Goal: Transaction & Acquisition: Download file/media

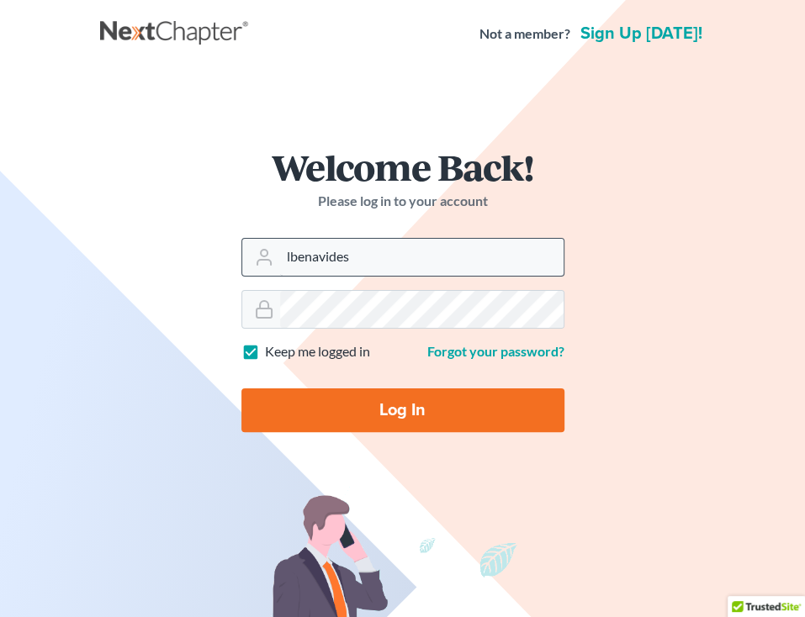
type input "[EMAIL_ADDRESS][DOMAIN_NAME]"
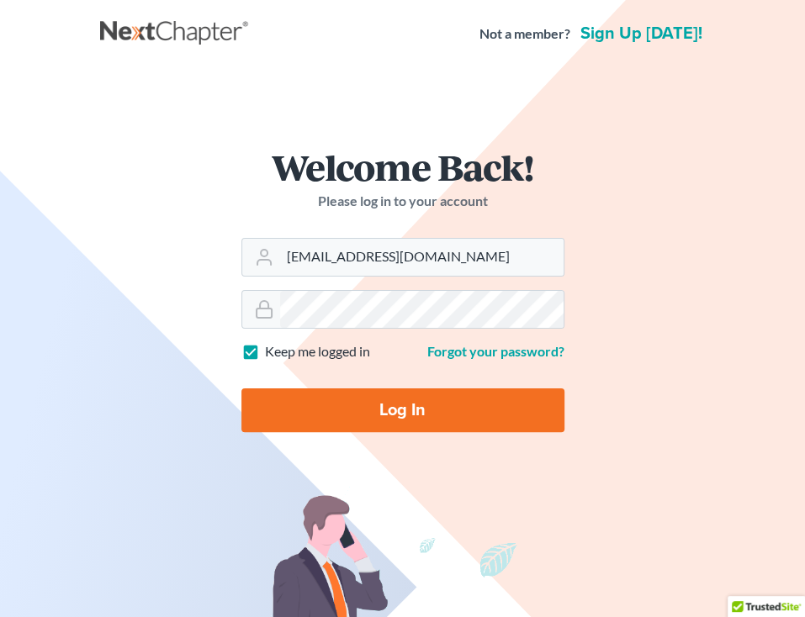
click at [326, 389] on input "Log In" at bounding box center [402, 411] width 323 height 44
type input "Thinking..."
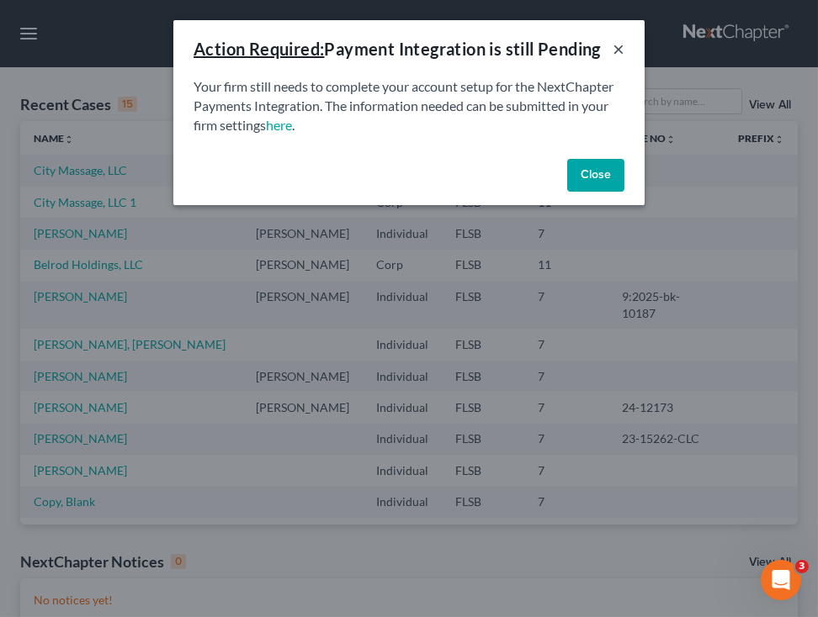
click at [616, 46] on button "×" at bounding box center [618, 49] width 12 height 20
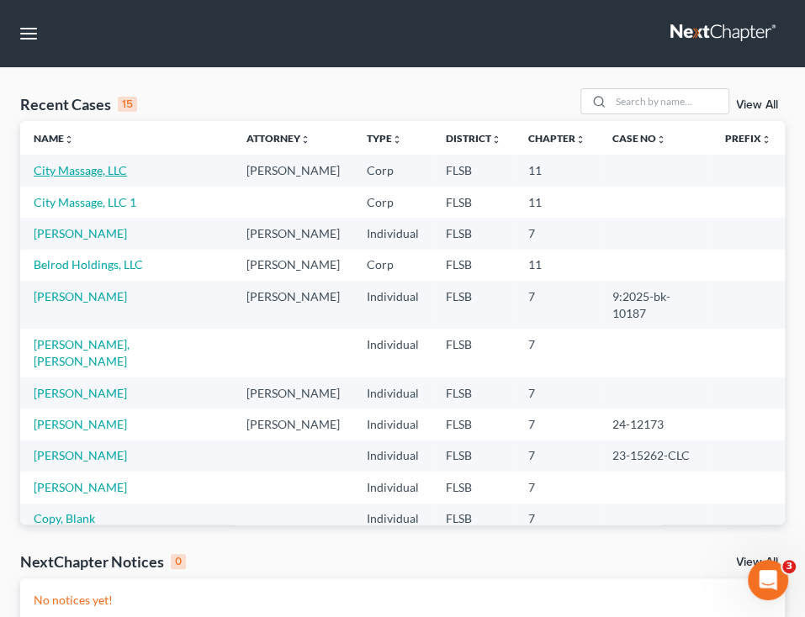
click at [94, 172] on link "City Massage, LLC" at bounding box center [80, 170] width 93 height 14
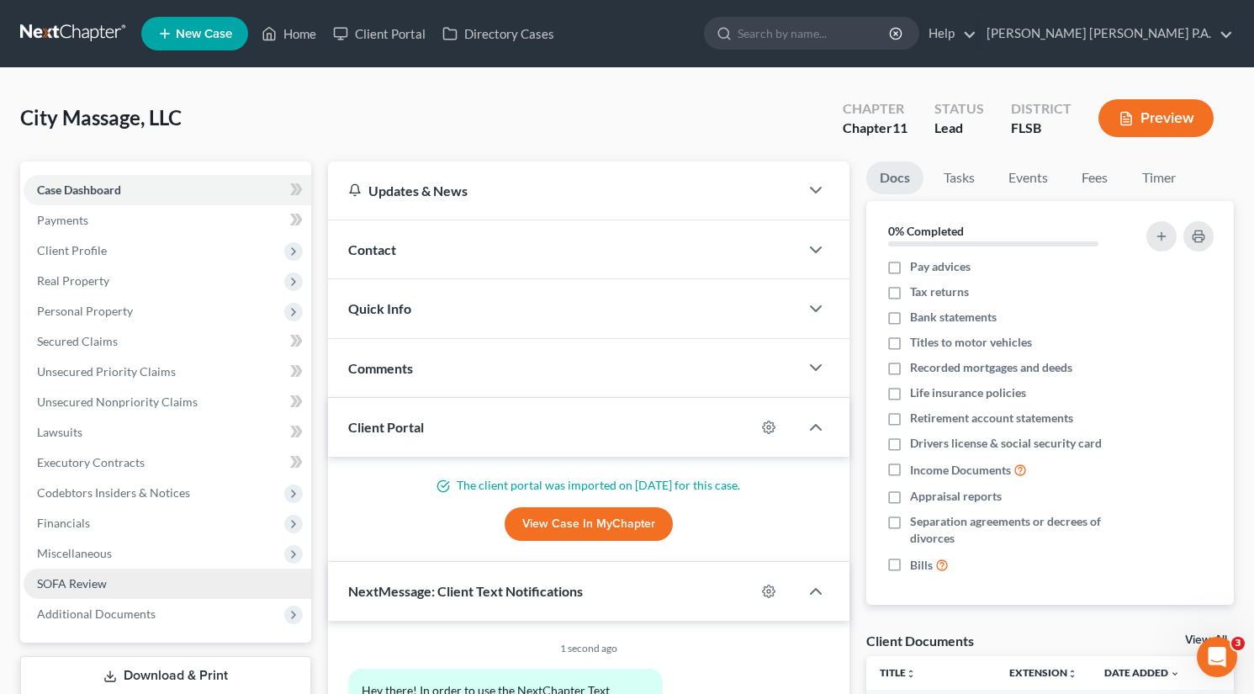
scroll to position [176, 0]
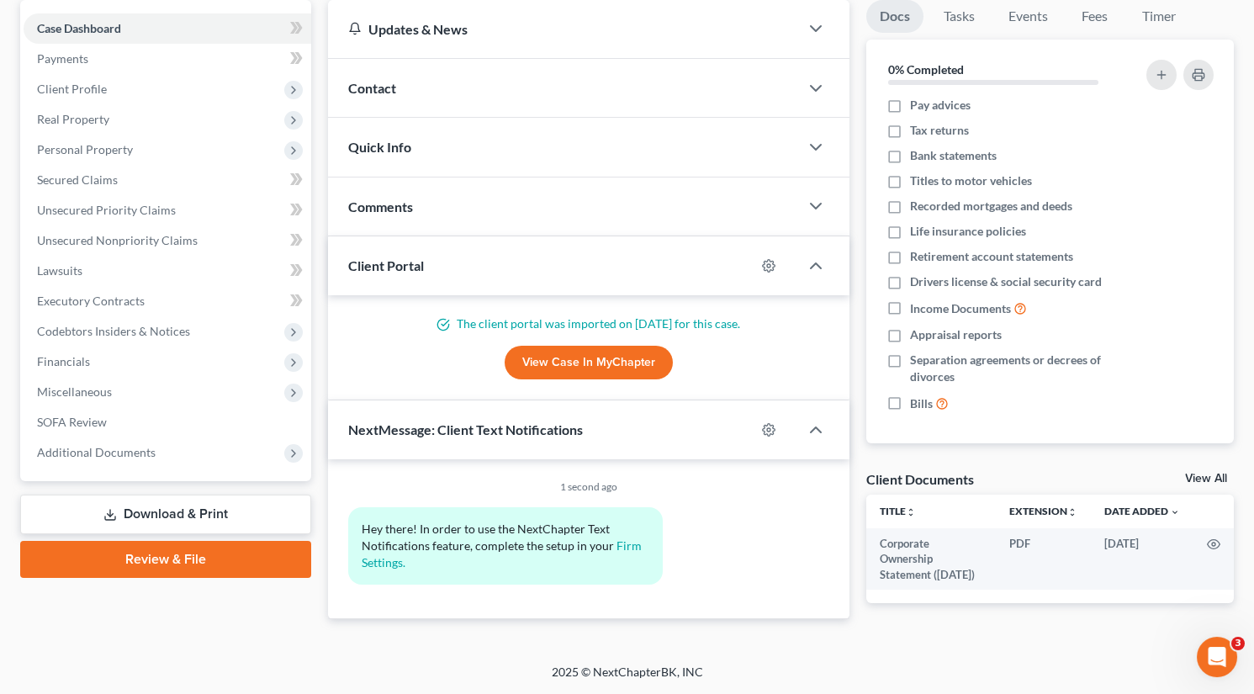
click at [163, 497] on link "Download & Print" at bounding box center [165, 515] width 291 height 40
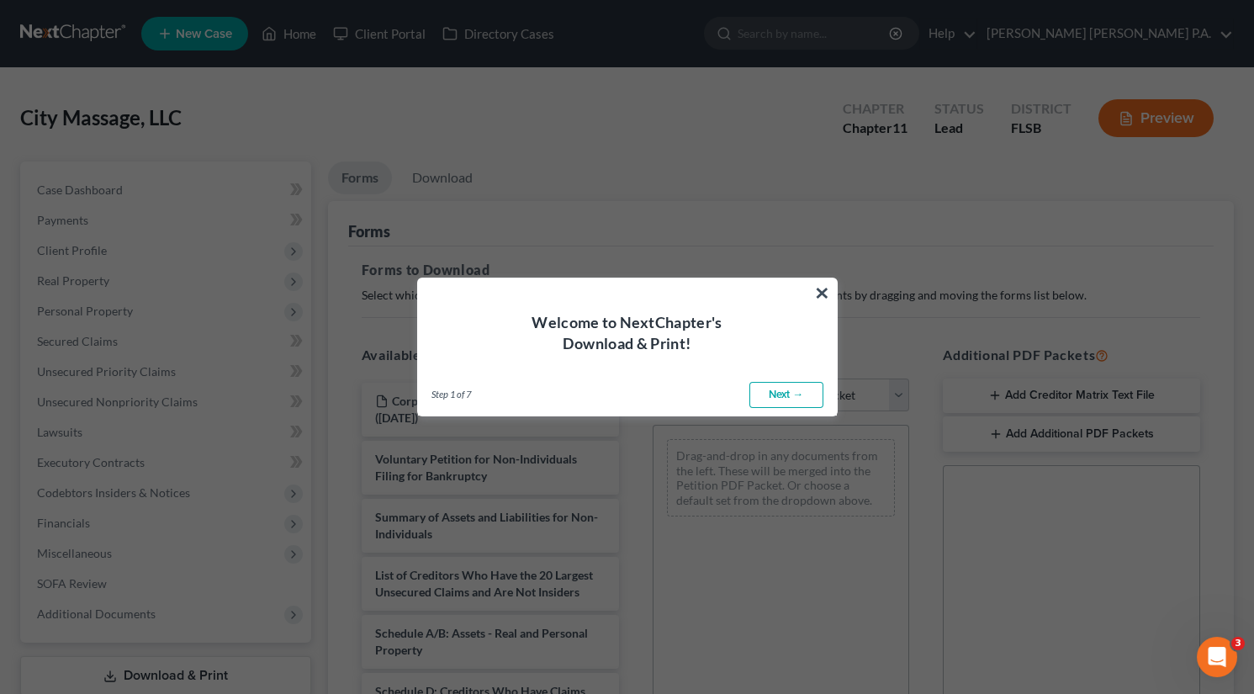
click at [792, 397] on link "Next →" at bounding box center [786, 395] width 74 height 27
select select "0"
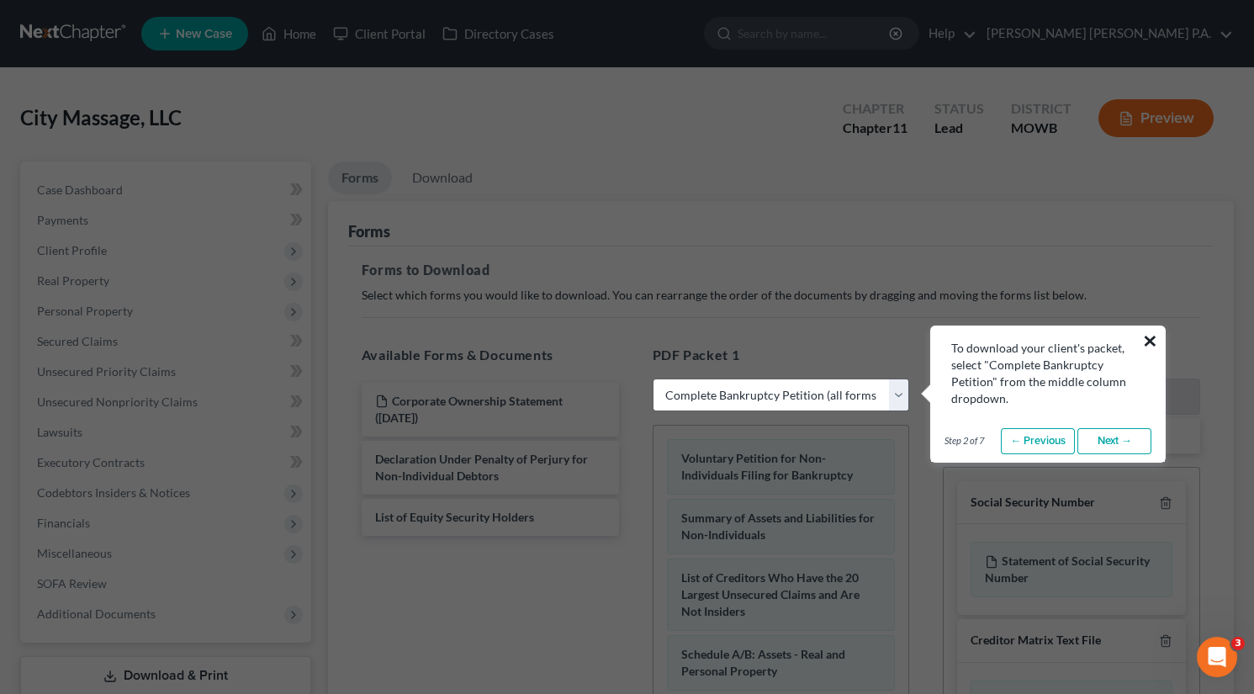
click at [817, 338] on button "×" at bounding box center [1150, 340] width 16 height 27
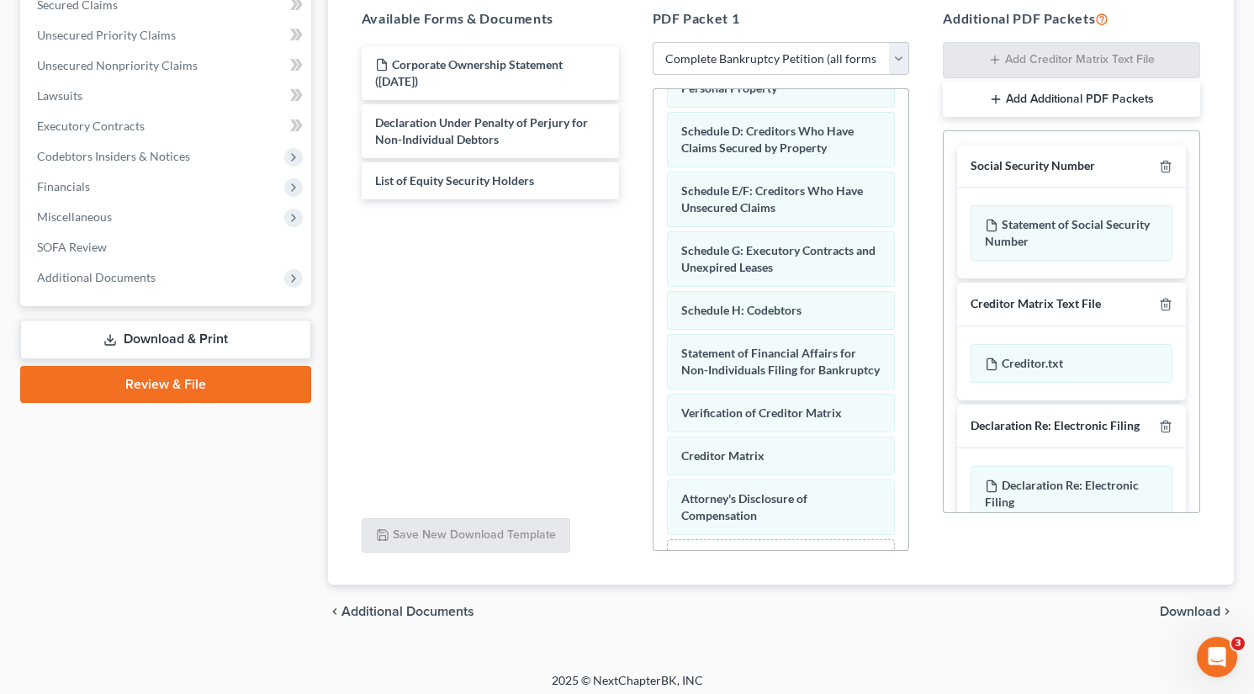
scroll to position [340, 0]
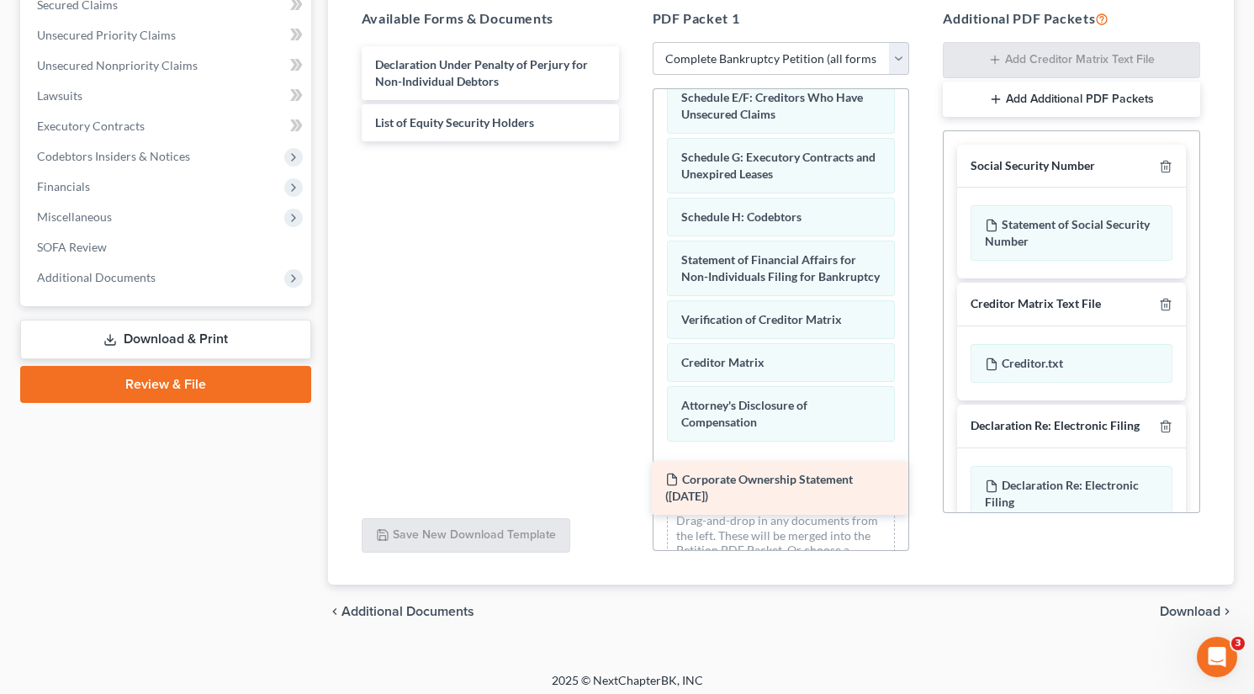
drag, startPoint x: 488, startPoint y: 66, endPoint x: 778, endPoint y: 481, distance: 506.8
click at [633, 141] on div "Corporate Ownership Statement ([DATE]) Corporate Ownership Statement ([DATE]) D…" at bounding box center [490, 93] width 284 height 95
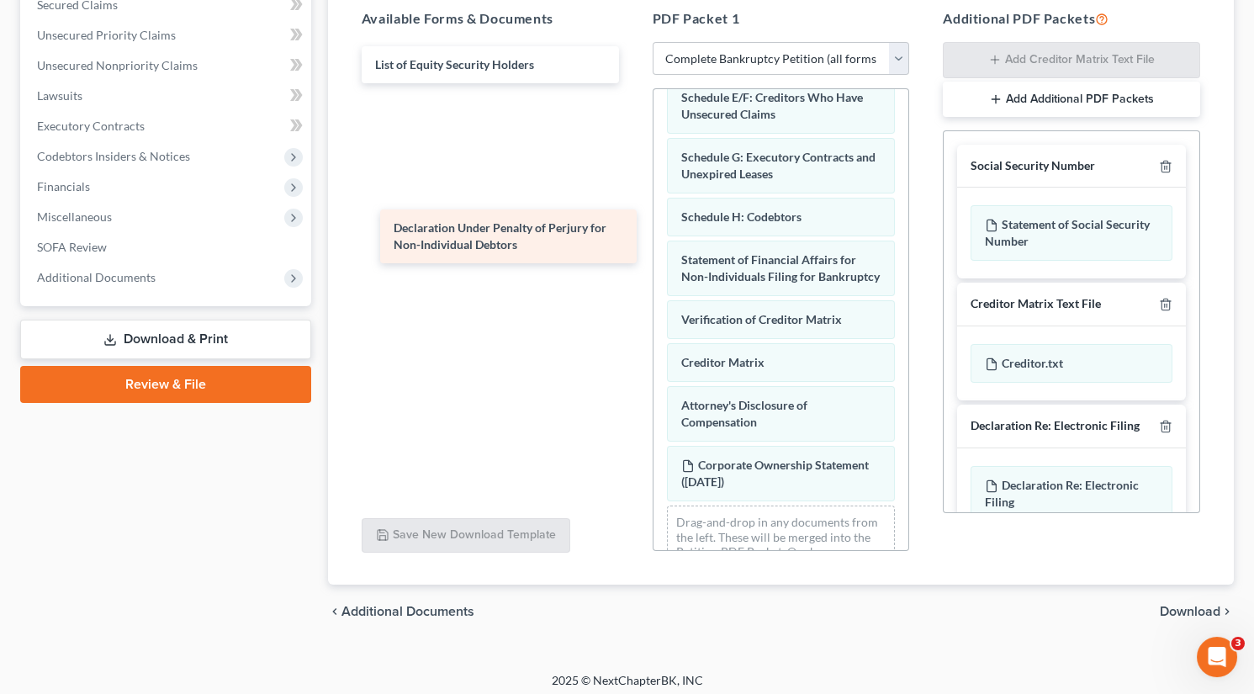
drag, startPoint x: 426, startPoint y: 68, endPoint x: 447, endPoint y: 230, distance: 163.7
click at [447, 141] on div "Declaration Under Penalty of Perjury for Non-Individual Debtors Declaration Und…" at bounding box center [490, 93] width 284 height 95
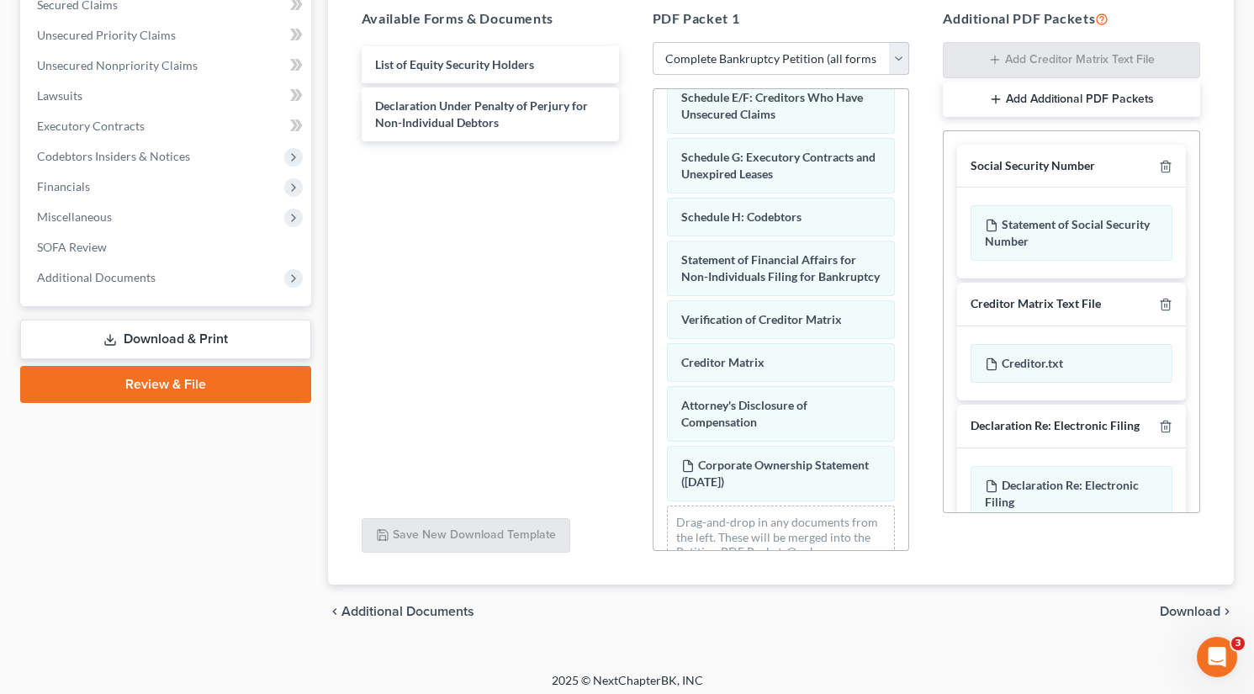
scroll to position [400, 0]
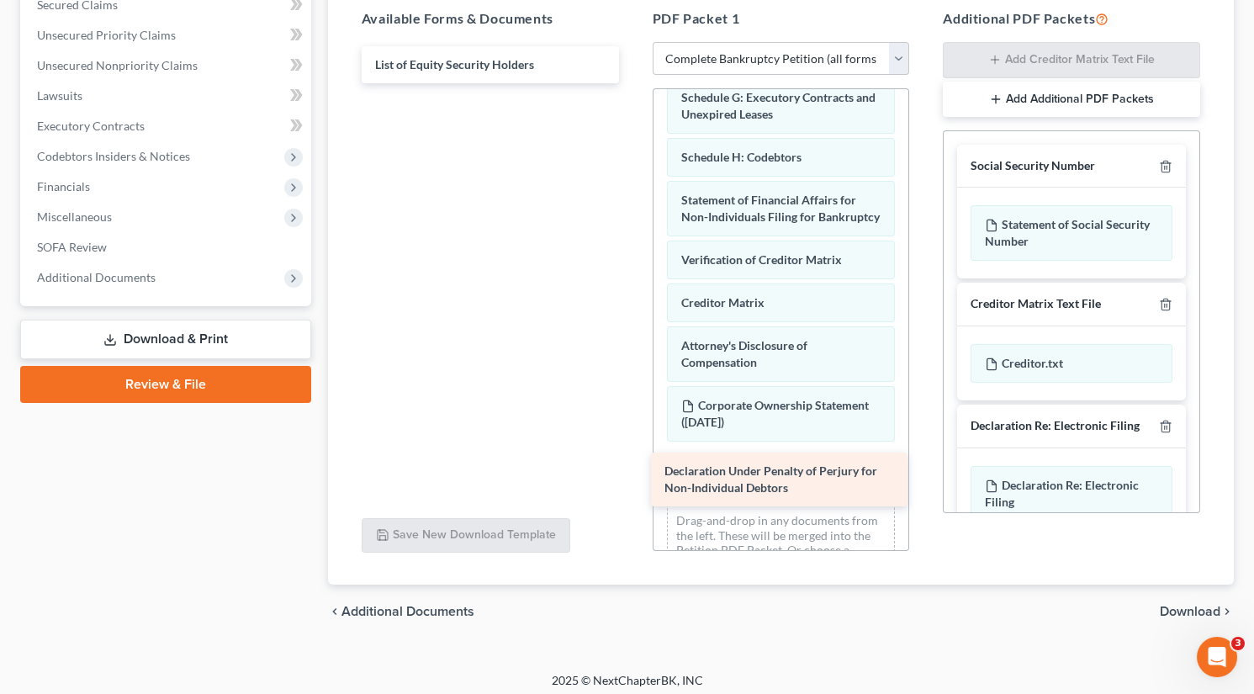
drag, startPoint x: 466, startPoint y: 121, endPoint x: 755, endPoint y: 487, distance: 466.5
click at [633, 83] on div "Declaration Under Penalty of Perjury for Non-Individual Debtors List of Equity …" at bounding box center [490, 64] width 284 height 37
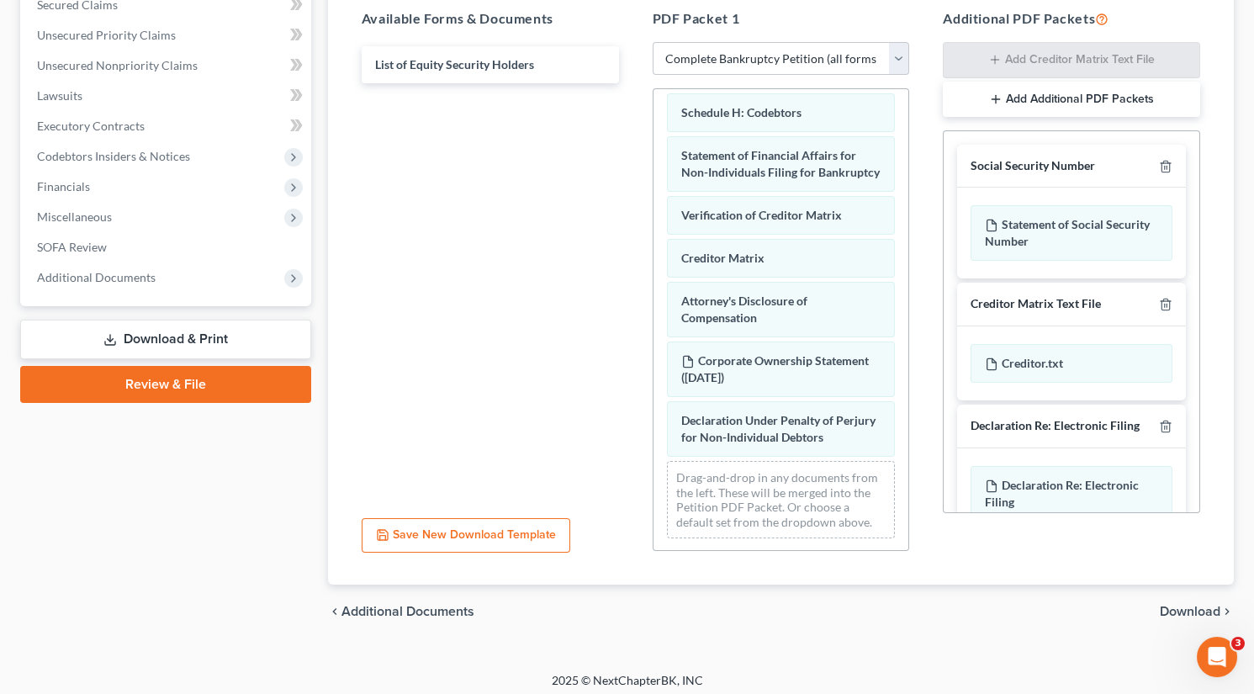
scroll to position [458, 0]
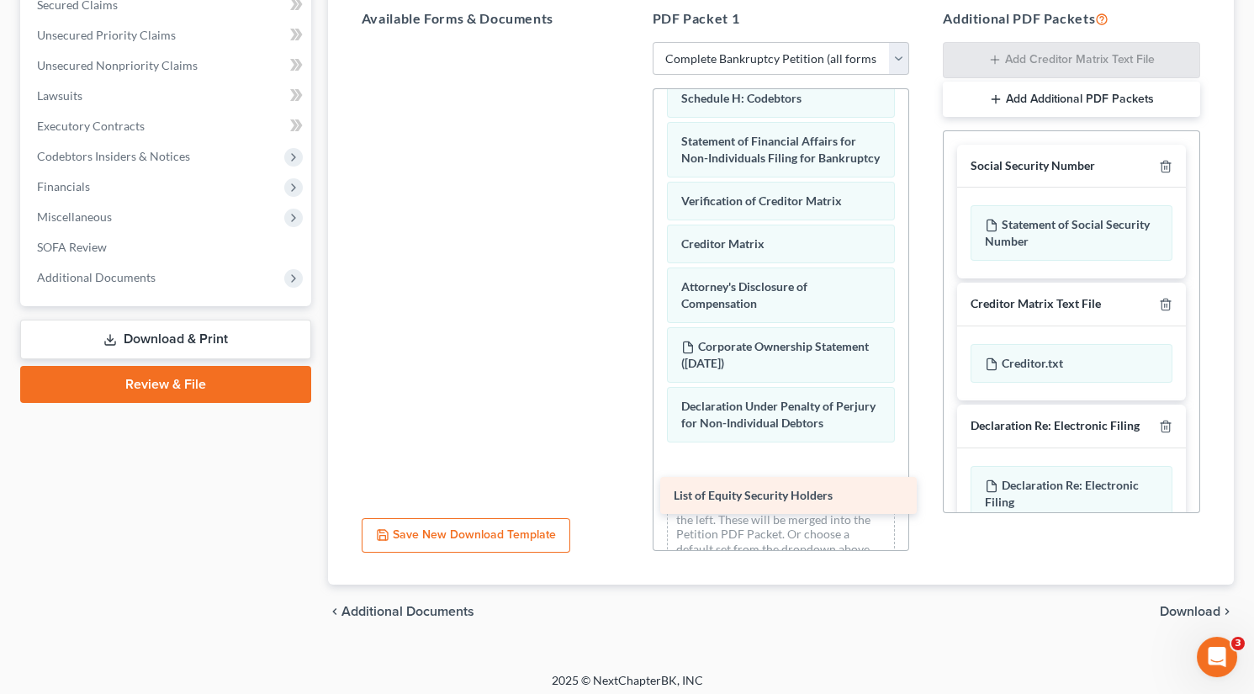
drag, startPoint x: 405, startPoint y: 65, endPoint x: 704, endPoint y: 489, distance: 518.5
click at [633, 42] on div "List of Equity Security Holders List of Equity Security Holders" at bounding box center [490, 42] width 284 height 0
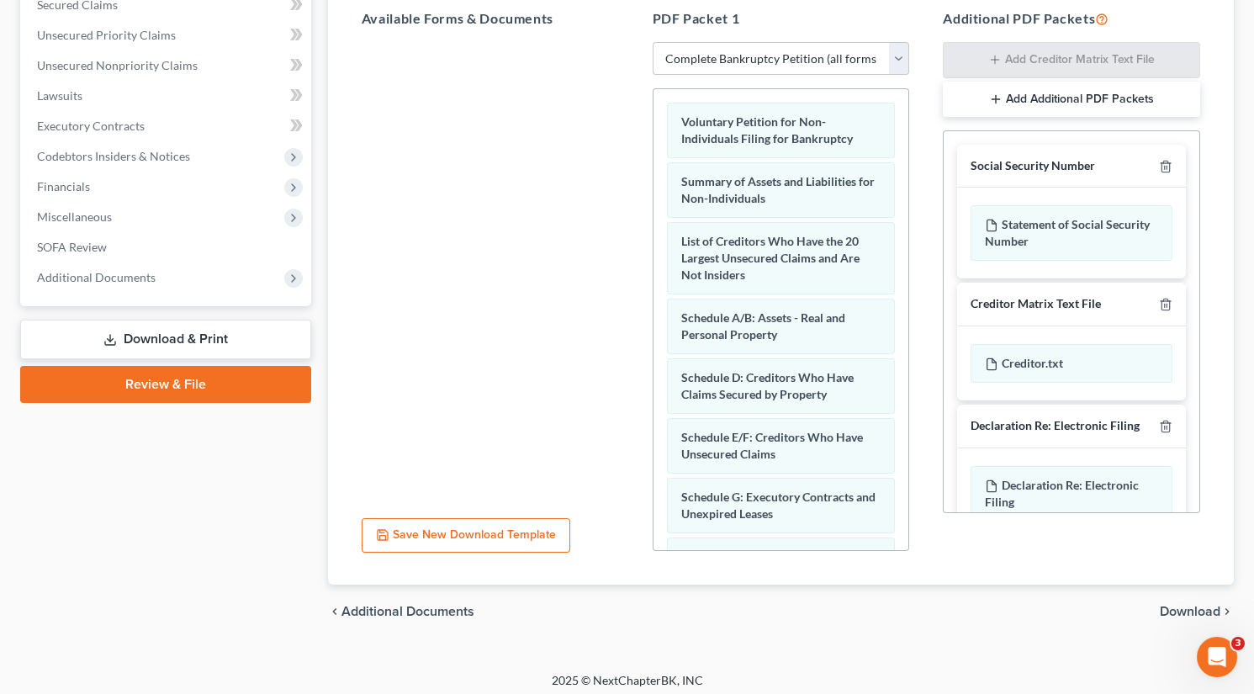
scroll to position [0, 0]
click at [817, 606] on span "Download" at bounding box center [1190, 611] width 61 height 13
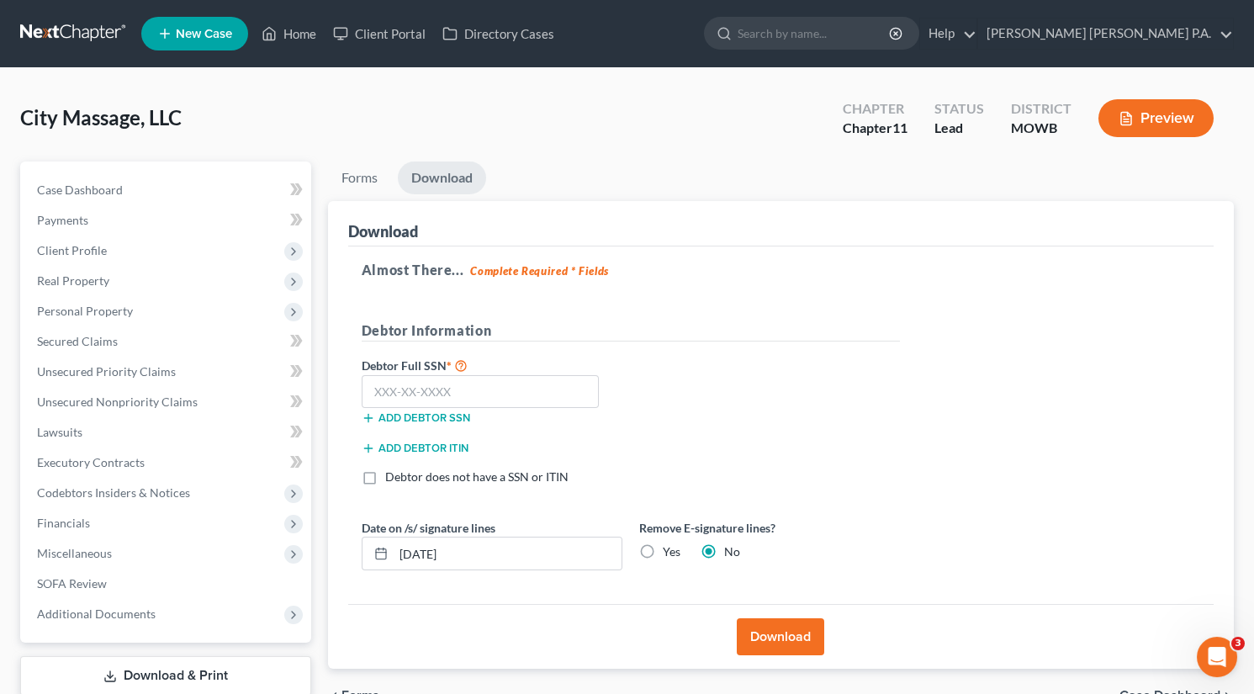
click at [817, 121] on button "Preview" at bounding box center [1156, 118] width 115 height 38
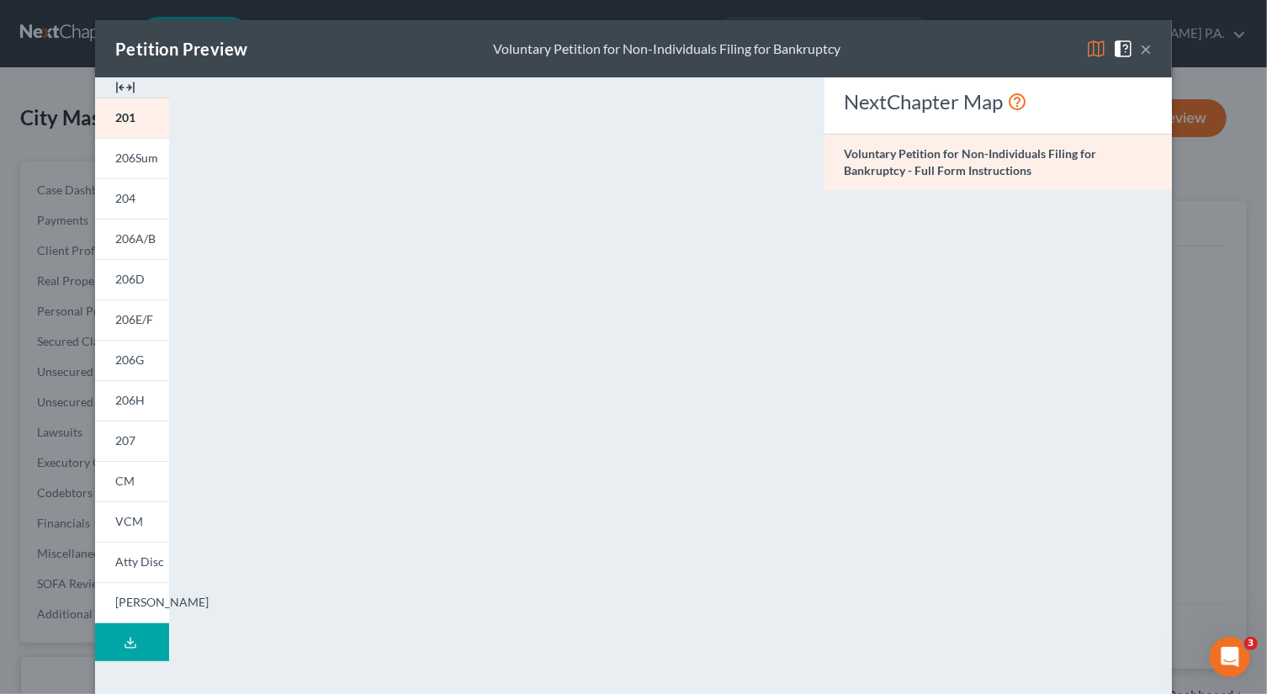
click at [817, 49] on button "×" at bounding box center [1146, 49] width 12 height 20
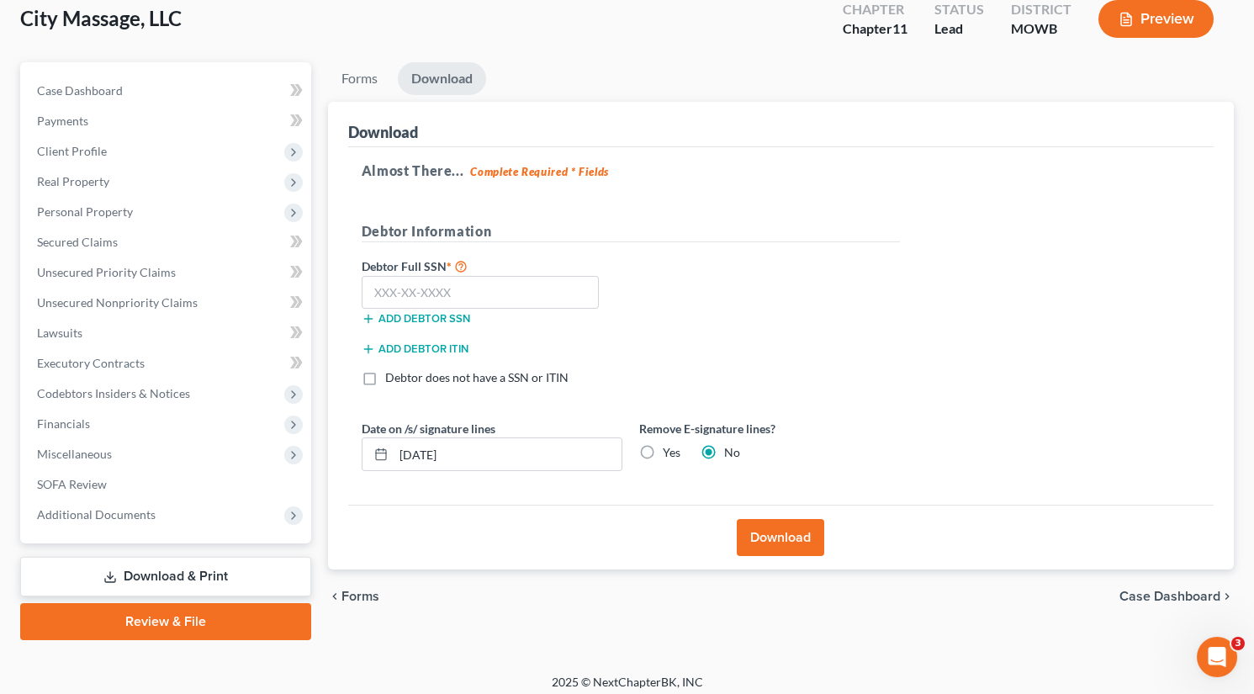
scroll to position [107, 0]
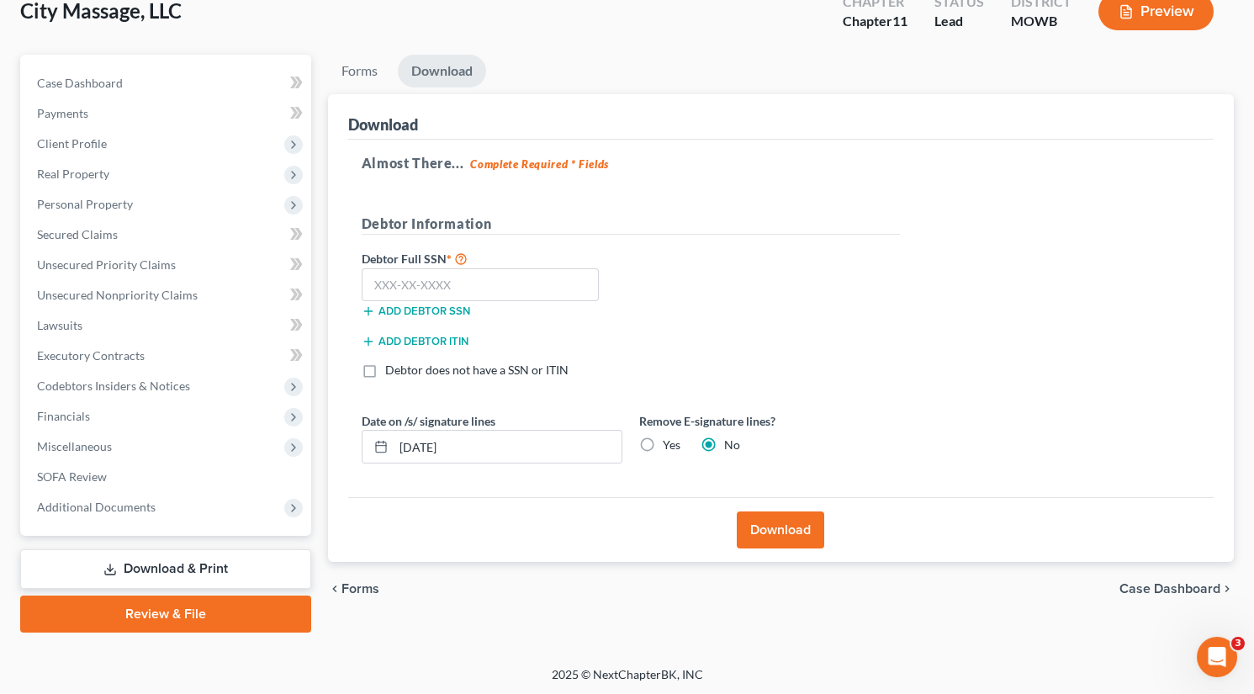
click at [792, 525] on button "Download" at bounding box center [780, 529] width 87 height 37
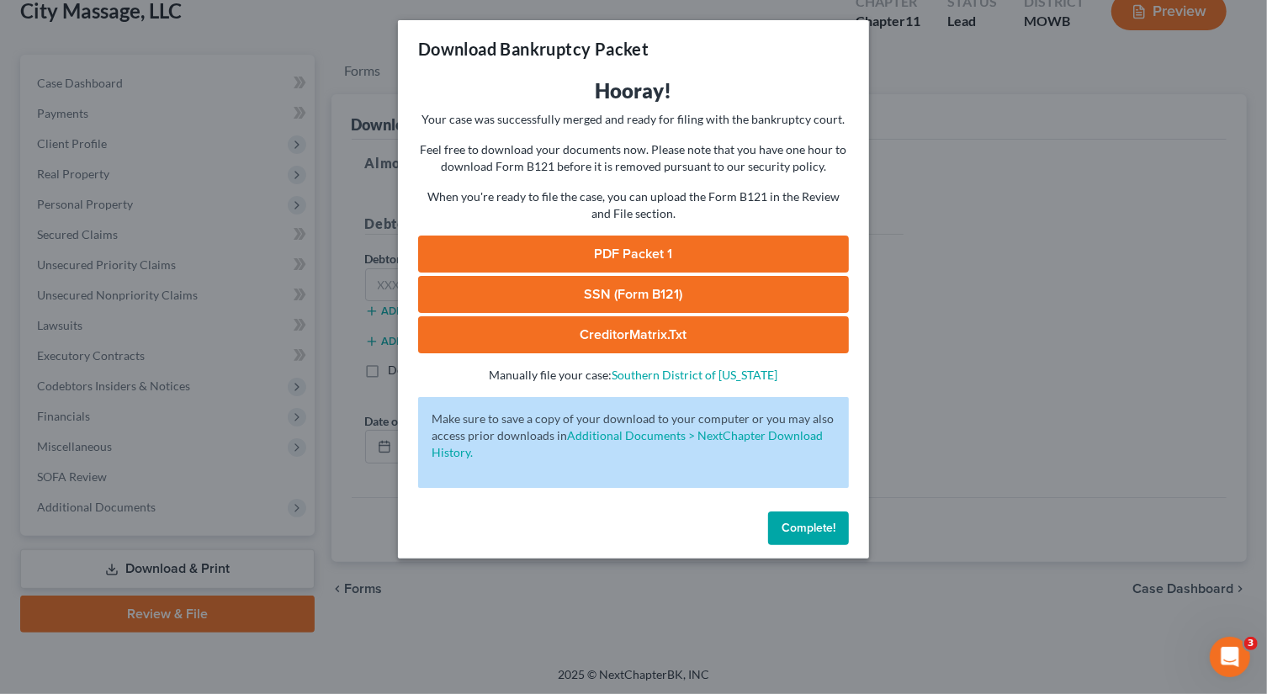
click at [633, 557] on div "Complete!" at bounding box center [633, 532] width 471 height 54
click at [817, 448] on div "Download Bankruptcy Packet Hooray! Your case was successfully merged and ready …" at bounding box center [633, 347] width 1267 height 694
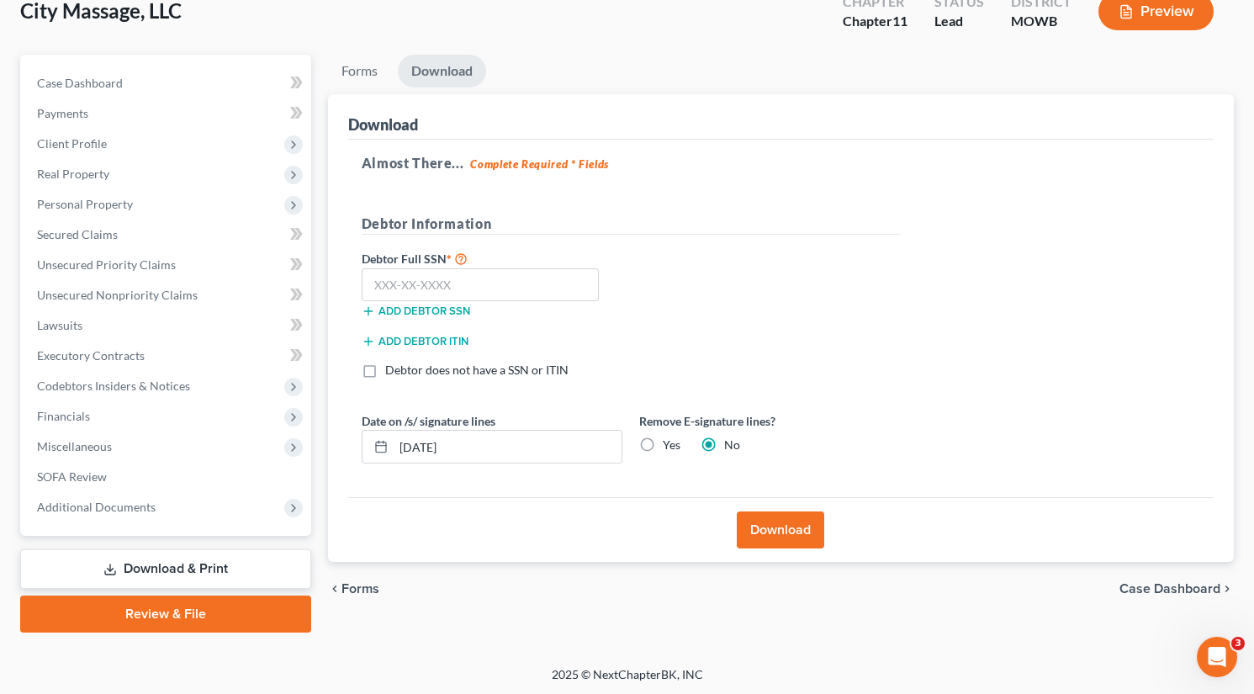
click at [663, 440] on label "Yes" at bounding box center [672, 445] width 18 height 17
click at [670, 440] on input "Yes" at bounding box center [675, 442] width 11 height 11
radio input "true"
radio input "false"
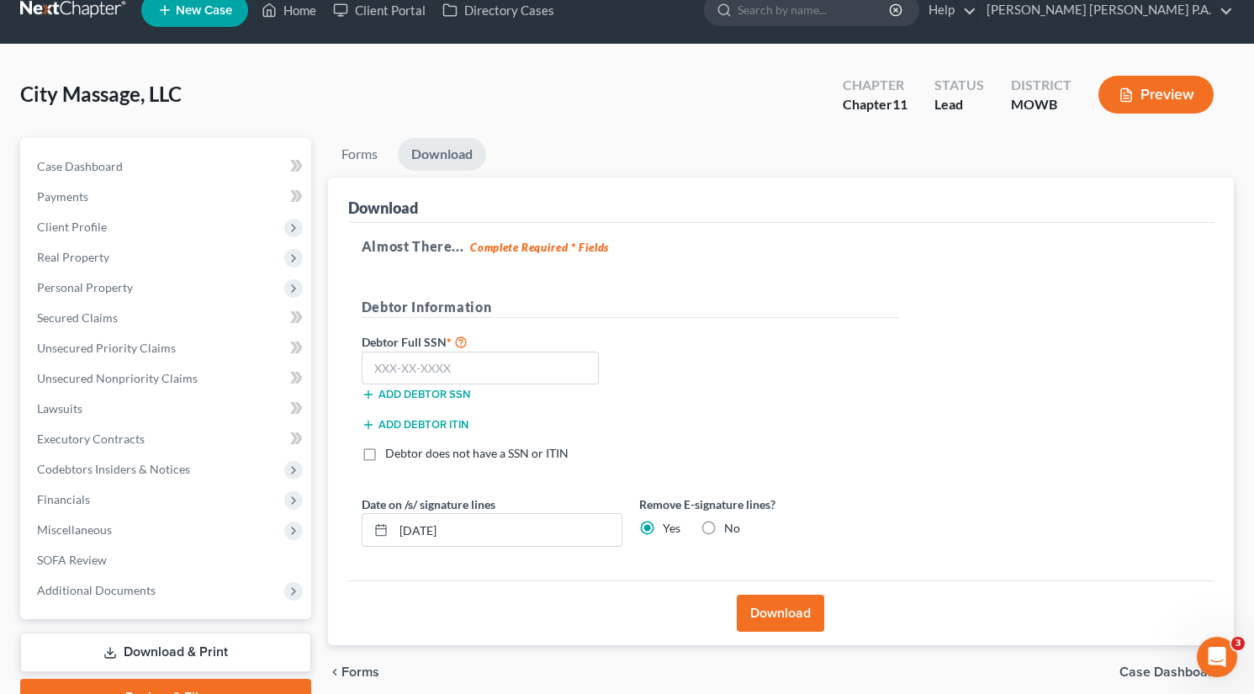
click at [781, 533] on div "Download Almost There... Complete Required * Fields Debtor Information Debtor F…" at bounding box center [781, 411] width 906 height 469
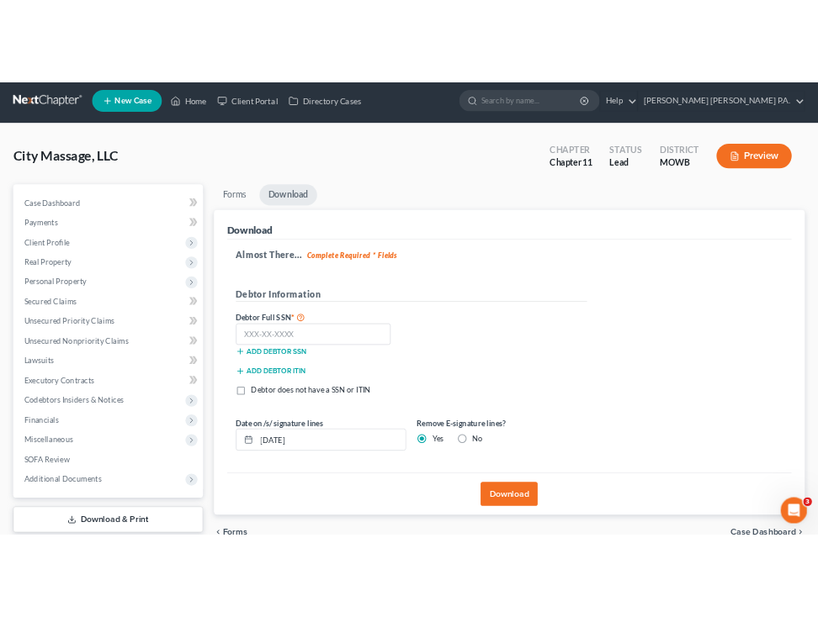
scroll to position [0, 0]
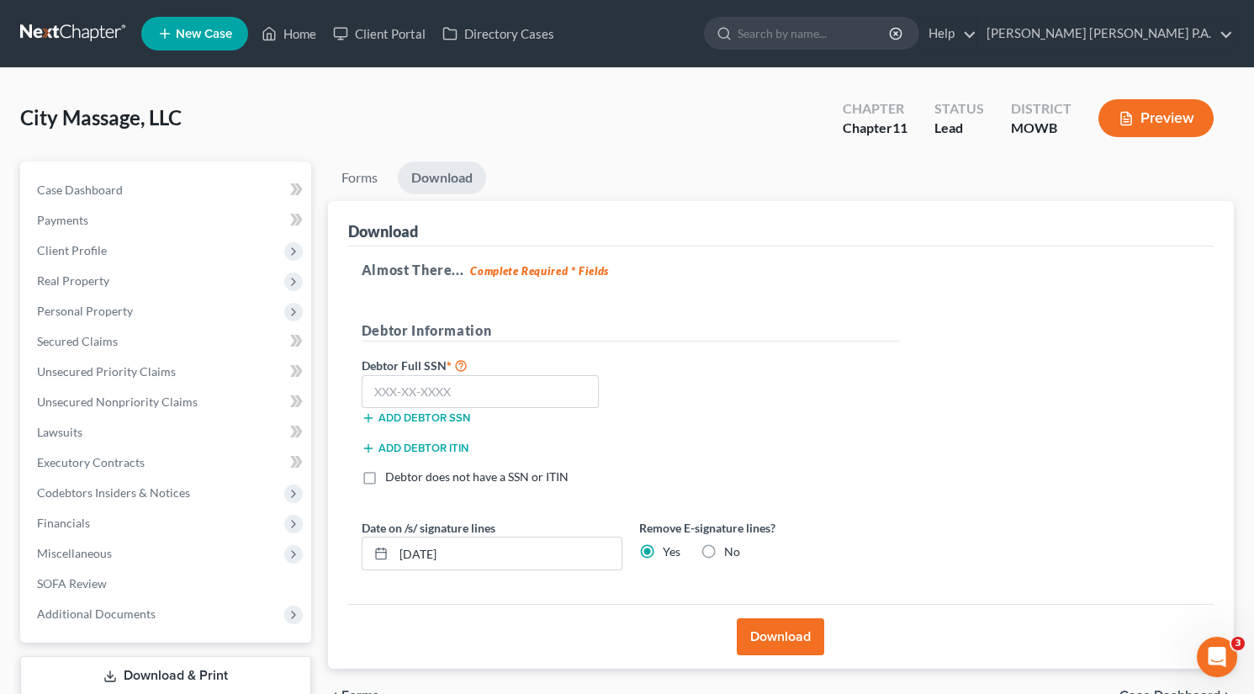
click at [780, 617] on button "Download" at bounding box center [780, 636] width 87 height 37
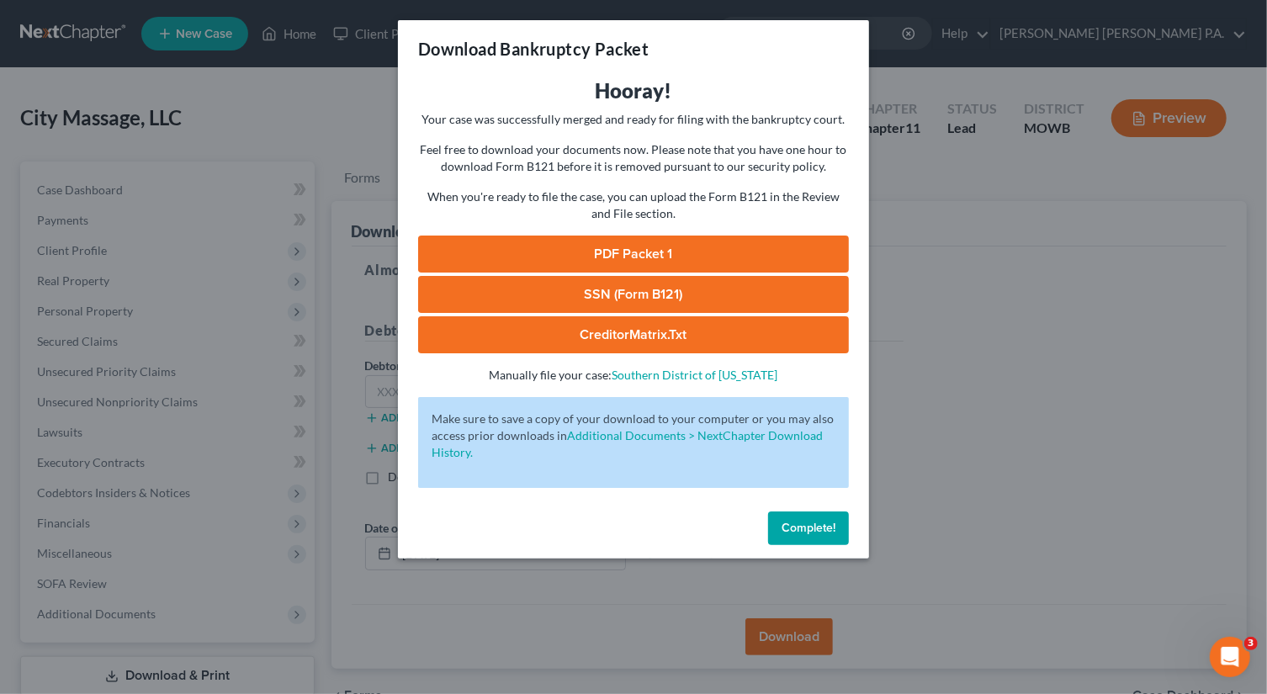
click at [661, 249] on link "PDF Packet 1" at bounding box center [633, 254] width 431 height 37
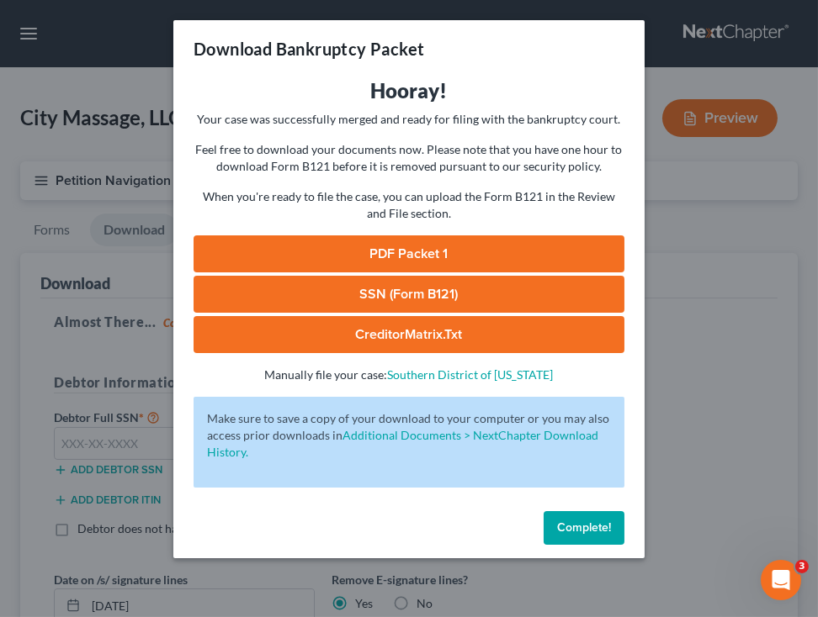
click at [521, 298] on link "SSN (Form B121)" at bounding box center [408, 294] width 431 height 37
click at [405, 342] on link "CreditorMatrix.txt" at bounding box center [408, 334] width 431 height 37
